Goal: Information Seeking & Learning: Find specific page/section

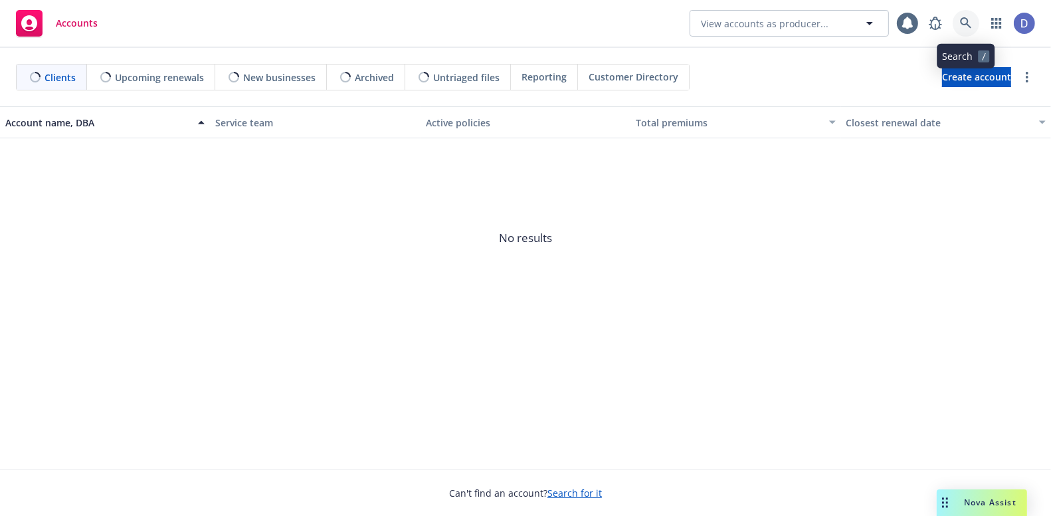
click at [972, 23] on link at bounding box center [966, 23] width 27 height 27
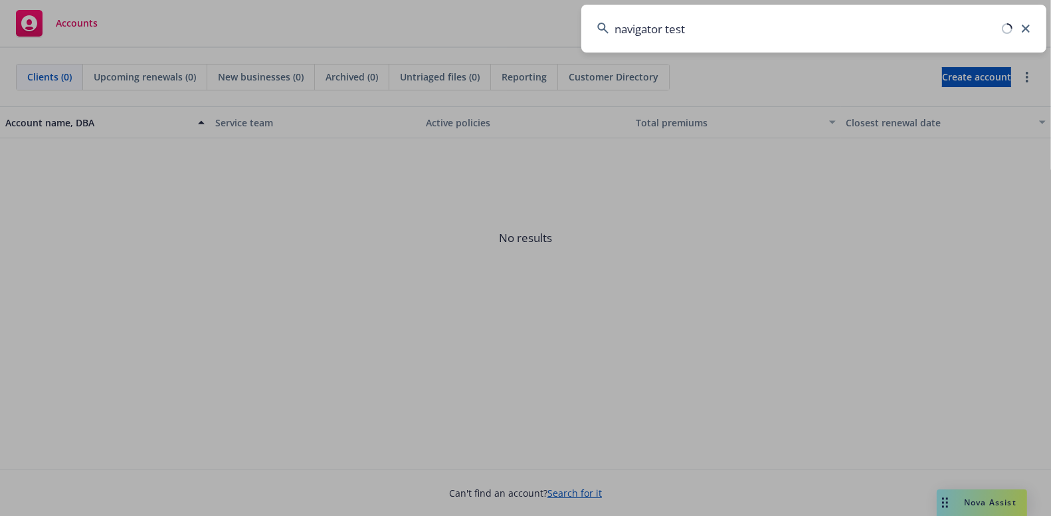
type input "navigator test 1"
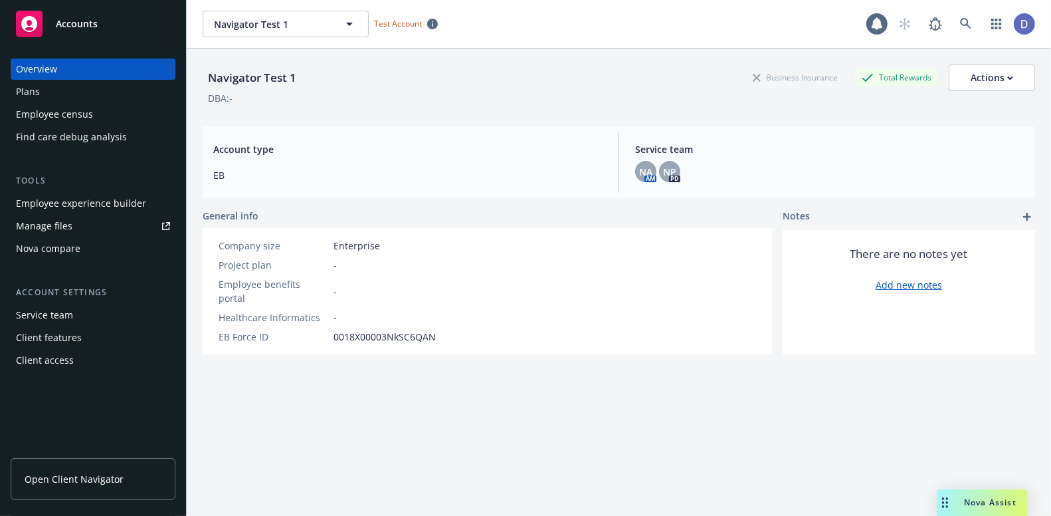
click at [119, 92] on div "Plans" at bounding box center [93, 91] width 154 height 21
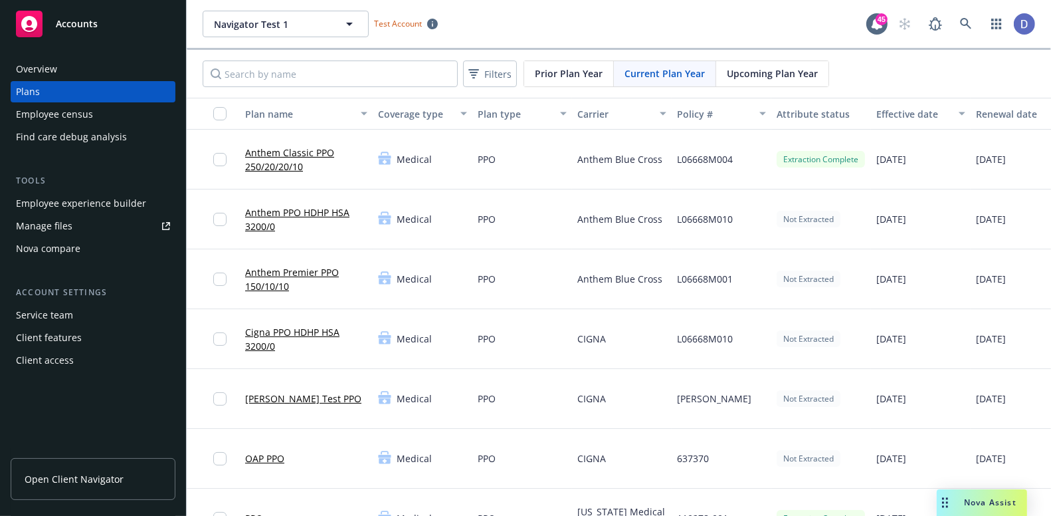
scroll to position [0, 130]
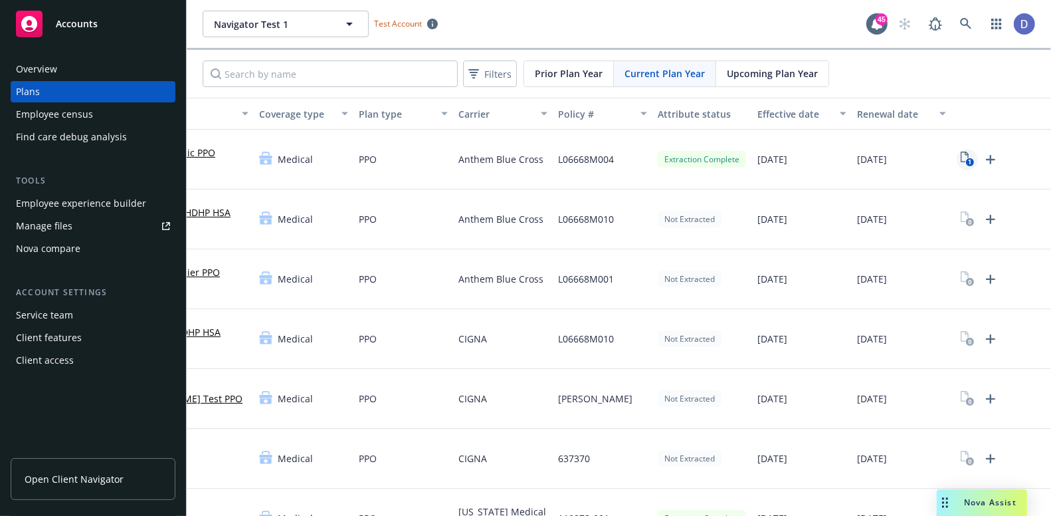
click at [961, 156] on icon "1" at bounding box center [968, 159] width 14 height 15
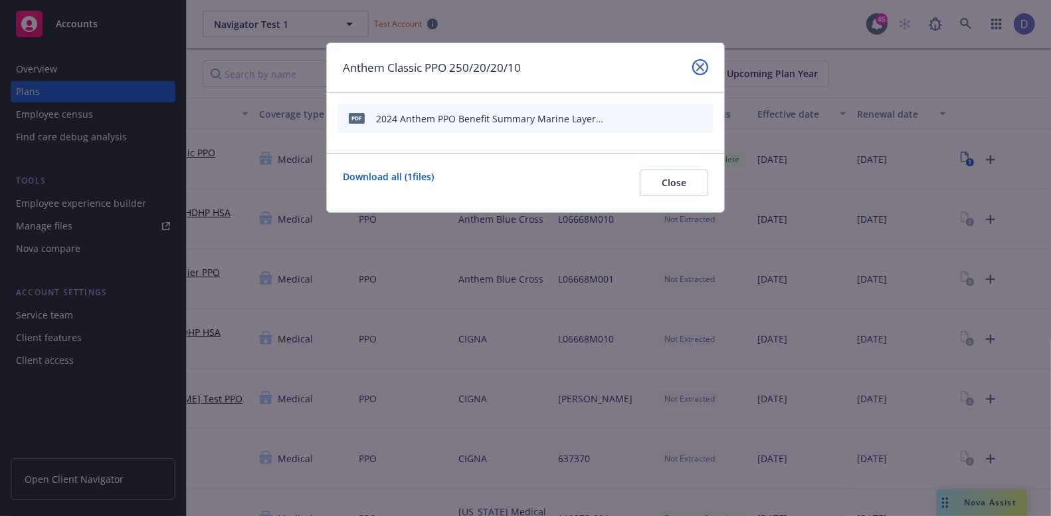
click at [702, 73] on link "close" at bounding box center [700, 67] width 16 height 16
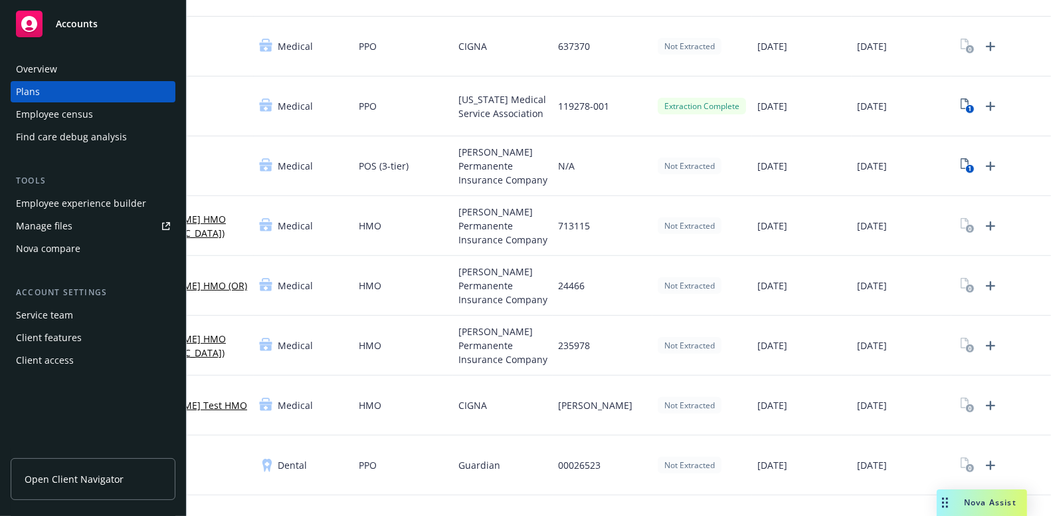
scroll to position [386, 0]
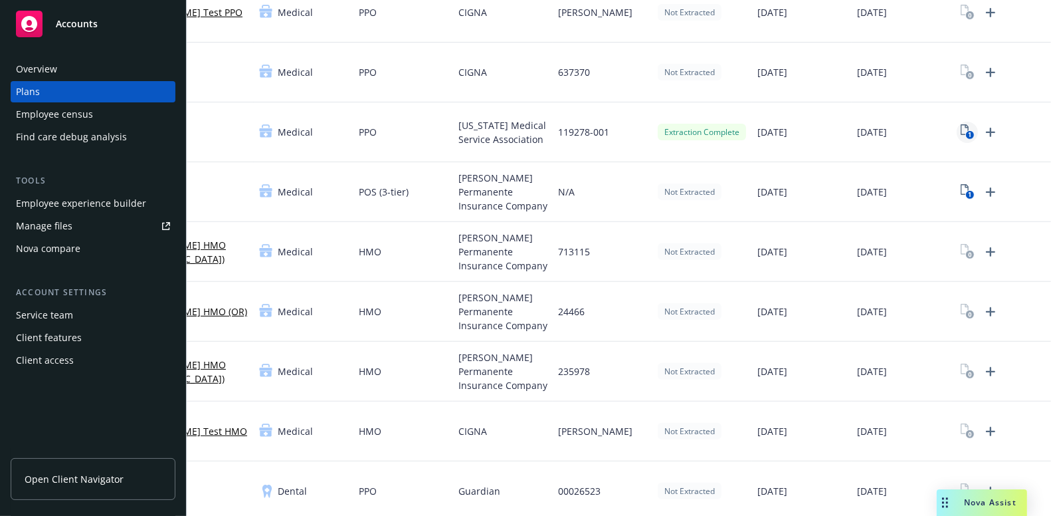
click at [957, 133] on link "1" at bounding box center [967, 132] width 21 height 21
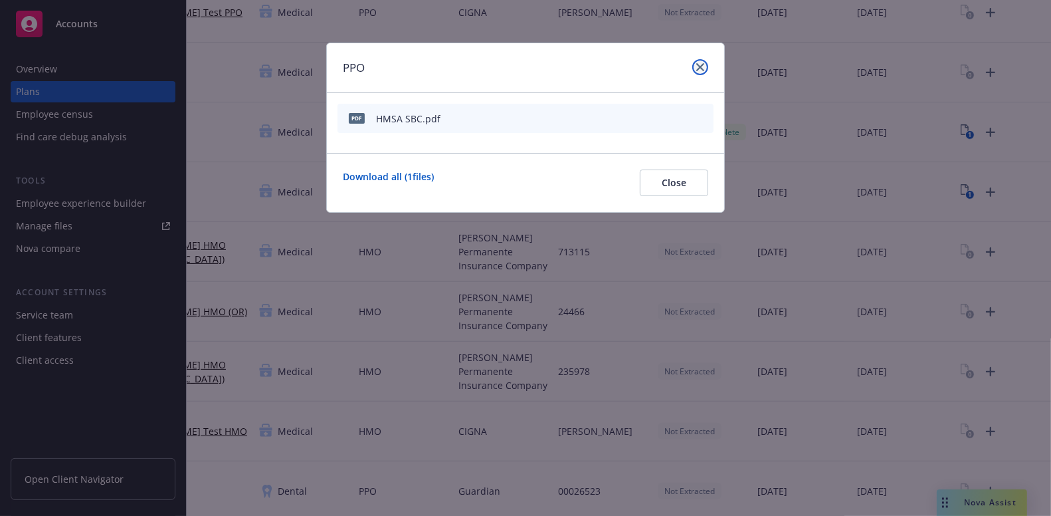
click at [694, 63] on link "close" at bounding box center [700, 67] width 16 height 16
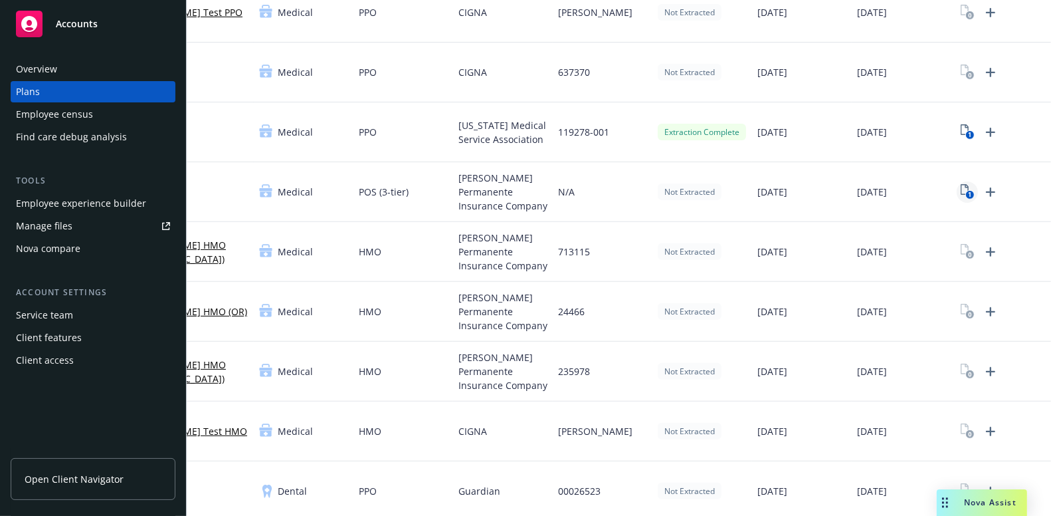
click at [968, 195] on text "1" at bounding box center [969, 195] width 3 height 9
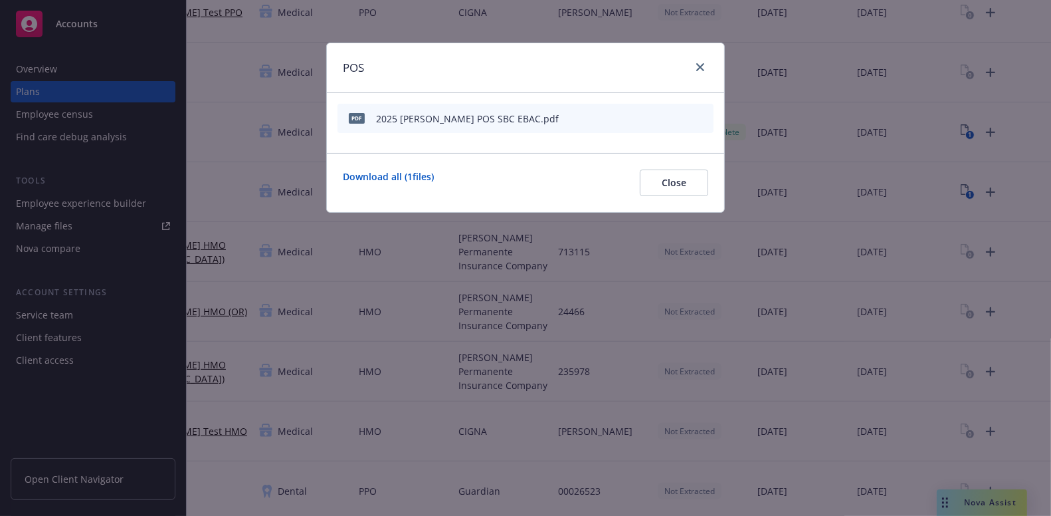
click at [708, 70] on div "POS" at bounding box center [525, 68] width 397 height 50
click at [696, 74] on link "close" at bounding box center [700, 67] width 16 height 16
